Goal: Information Seeking & Learning: Learn about a topic

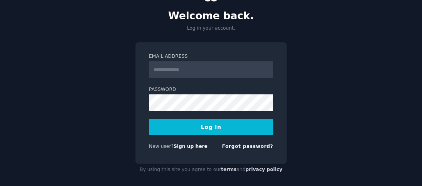
scroll to position [47, 0]
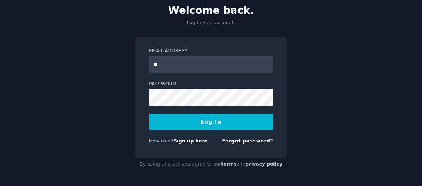
type input "**********"
click at [215, 122] on button "Log In" at bounding box center [211, 122] width 124 height 16
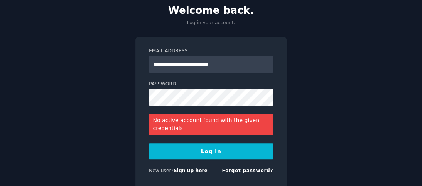
click at [192, 172] on link "Sign up here" at bounding box center [191, 170] width 34 height 5
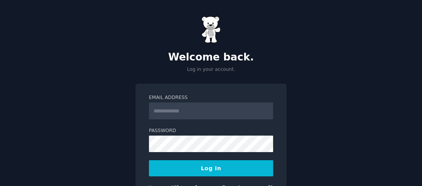
click at [190, 110] on input "Email Address" at bounding box center [211, 111] width 124 height 17
type input "**********"
click at [204, 169] on button "Log In" at bounding box center [211, 169] width 124 height 16
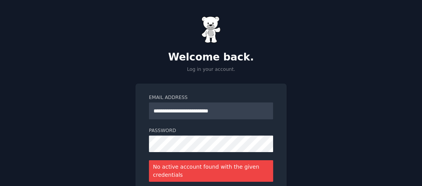
click at [284, 155] on div "**********" at bounding box center [210, 159] width 151 height 151
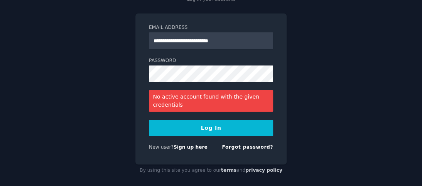
scroll to position [76, 0]
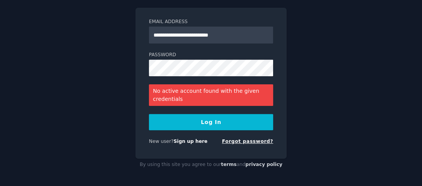
click at [257, 141] on link "Forgot password?" at bounding box center [247, 141] width 51 height 5
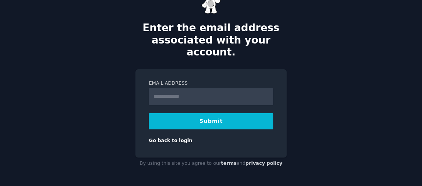
scroll to position [16, 0]
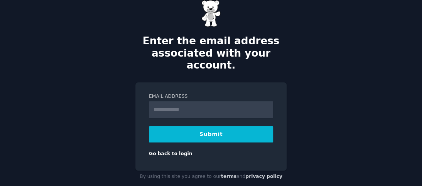
type input "**********"
click at [219, 127] on button "Submit" at bounding box center [211, 135] width 124 height 16
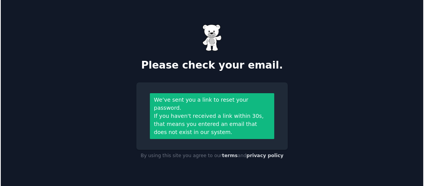
scroll to position [0, 0]
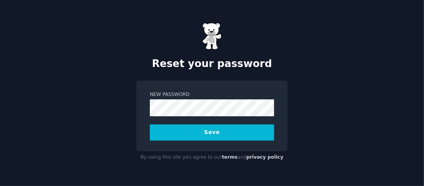
click at [198, 131] on button "Save" at bounding box center [212, 133] width 124 height 16
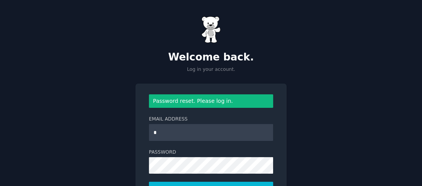
type input "**********"
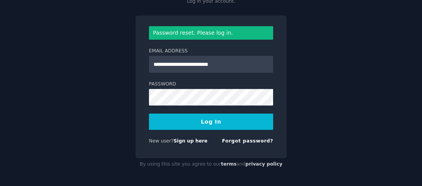
click at [211, 123] on button "Log In" at bounding box center [211, 122] width 124 height 16
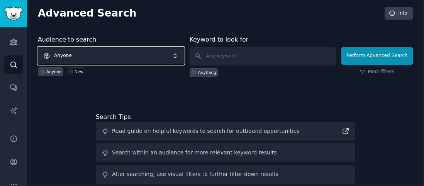
click at [114, 57] on span "Anyone" at bounding box center [111, 56] width 146 height 18
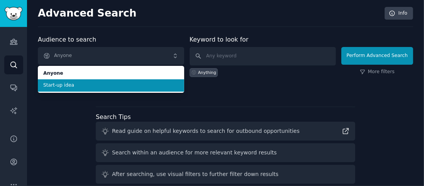
click at [65, 85] on span "Start-up idea" at bounding box center [110, 85] width 135 height 7
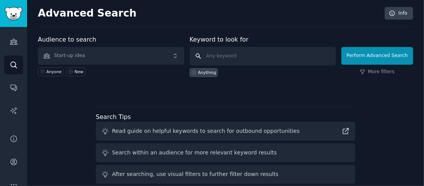
paste input "Idea 1: AI-Powered Subscription Concierge Problem: Consumers are frustrated wit…"
type input "Idea 1: AI-Powered Subscription Concierge Problem: Consumers are frustrated wit…"
click button "Perform Advanced Search" at bounding box center [377, 56] width 72 height 18
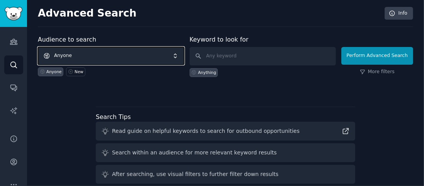
click at [141, 58] on span "Anyone" at bounding box center [111, 56] width 146 height 18
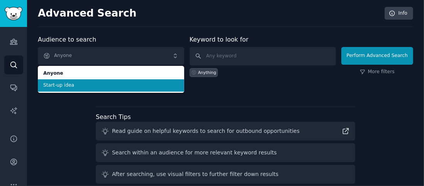
click at [92, 89] on li "Start-up idea" at bounding box center [111, 86] width 146 height 12
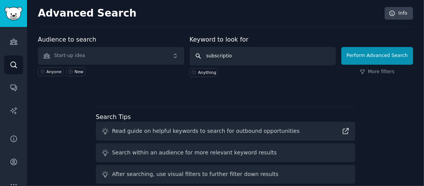
type input "subscription"
click at [200, 56] on input "subscription" at bounding box center [263, 56] width 146 height 19
click at [248, 58] on input "subscription" at bounding box center [263, 56] width 146 height 19
click button "Perform Advanced Search" at bounding box center [377, 56] width 72 height 18
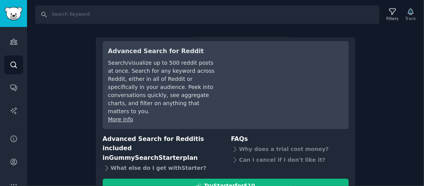
scroll to position [30, 0]
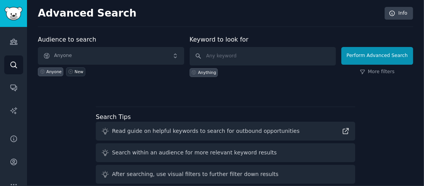
click at [77, 72] on div "New" at bounding box center [79, 71] width 9 height 5
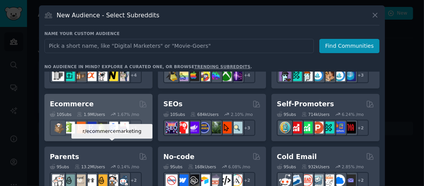
scroll to position [309, 0]
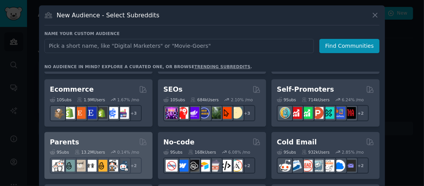
click at [95, 147] on div "9 Sub s 13.2M Users 0.14 % /mo + 2" at bounding box center [98, 160] width 97 height 27
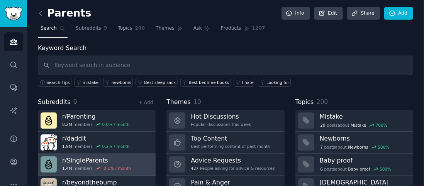
scroll to position [39, 0]
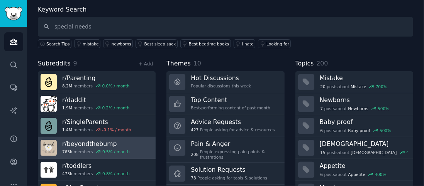
type input "special needs"
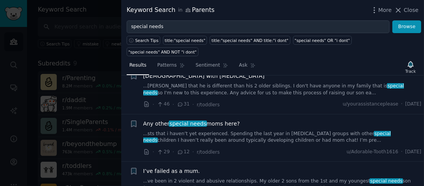
scroll to position [270, 0]
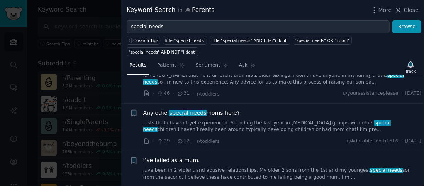
click at [234, 120] on link "...sts that i haven’t yet experienced. Spending the last year in play therapy g…" at bounding box center [282, 127] width 278 height 14
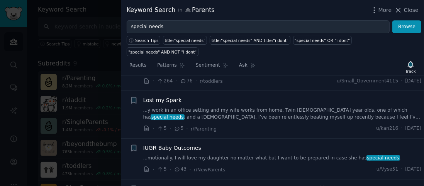
scroll to position [721, 0]
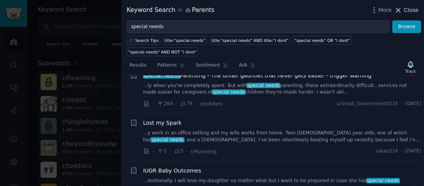
click at [408, 11] on span "Close" at bounding box center [411, 10] width 15 height 8
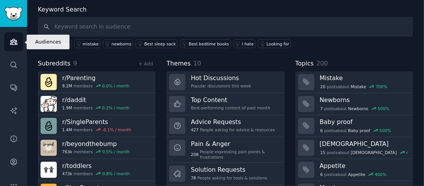
click at [12, 42] on icon "Sidebar" at bounding box center [13, 41] width 7 height 5
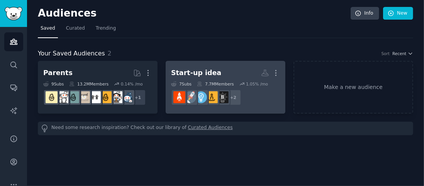
click at [227, 80] on div "Start-up idea More 7 Sub s 7.7M Members 1.05 % /mo r/Business_Ideas + 2" at bounding box center [225, 87] width 109 height 42
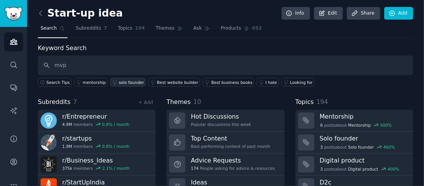
type input "mvp"
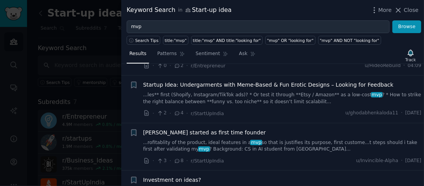
scroll to position [154, 0]
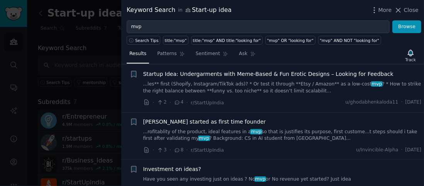
click at [213, 129] on link "...rofitablity of the product, ideal features in a mvp so that is justifies its…" at bounding box center [282, 136] width 278 height 14
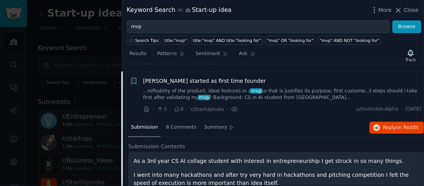
scroll to position [234, 0]
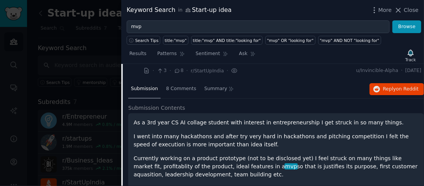
drag, startPoint x: 409, startPoint y: 12, endPoint x: 258, endPoint y: 60, distance: 158.8
click at [409, 12] on span "Close" at bounding box center [411, 10] width 15 height 8
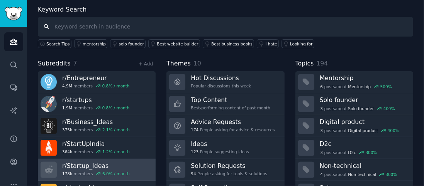
scroll to position [77, 0]
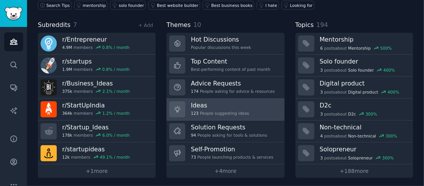
click at [232, 111] on div "123 People suggesting ideas" at bounding box center [220, 113] width 58 height 5
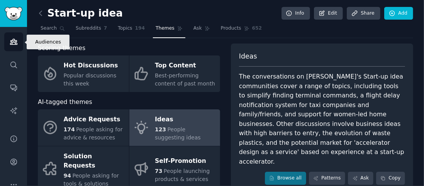
click at [12, 42] on icon "Sidebar" at bounding box center [14, 42] width 8 height 8
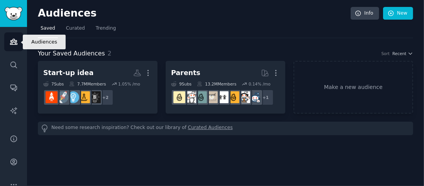
click at [15, 42] on icon "Sidebar" at bounding box center [13, 41] width 7 height 5
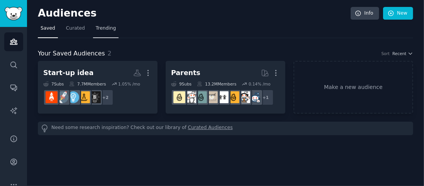
click at [100, 30] on span "Trending" at bounding box center [106, 28] width 20 height 7
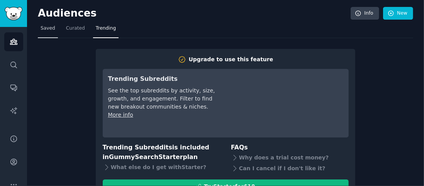
click at [51, 32] on link "Saved" at bounding box center [48, 30] width 20 height 16
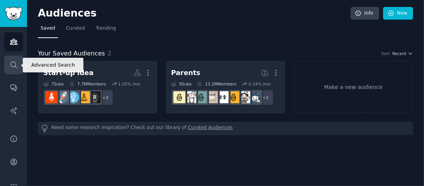
click at [12, 65] on icon "Sidebar" at bounding box center [14, 65] width 8 height 8
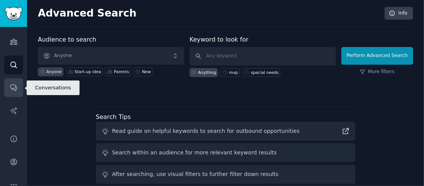
click at [14, 89] on icon "Sidebar" at bounding box center [14, 88] width 8 height 8
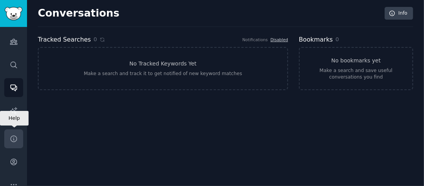
click at [14, 139] on icon "Sidebar" at bounding box center [14, 139] width 8 height 8
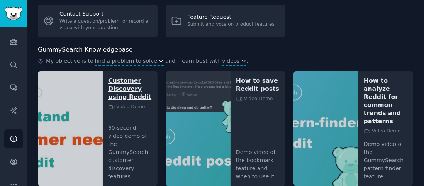
scroll to position [39, 0]
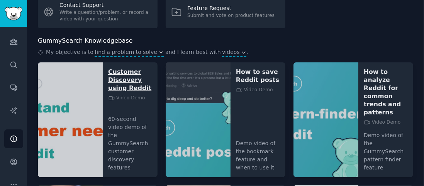
click at [121, 84] on p "Customer Discovery using Reddit" at bounding box center [130, 80] width 44 height 24
